Goal: Information Seeking & Learning: Learn about a topic

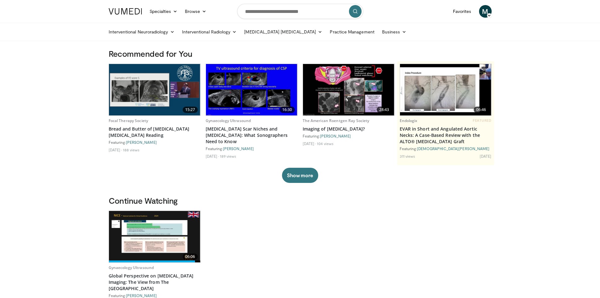
click at [268, 87] on img at bounding box center [251, 89] width 91 height 51
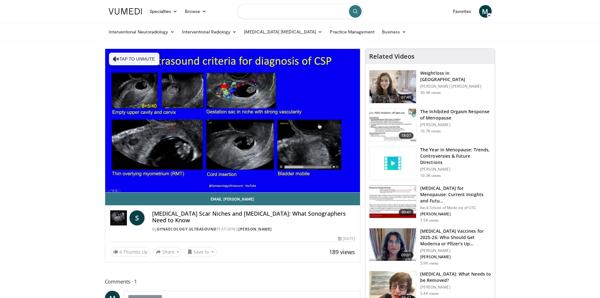
click at [304, 12] on input "Search topics, interventions" at bounding box center [300, 11] width 126 height 15
